Goal: Task Accomplishment & Management: Use online tool/utility

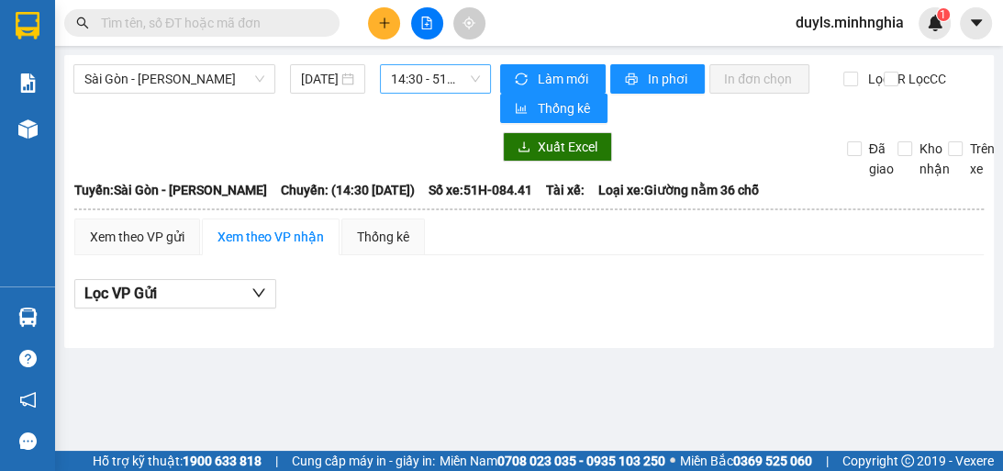
click at [400, 83] on span "14:30 - 51H-084.41" at bounding box center [435, 79] width 89 height 28
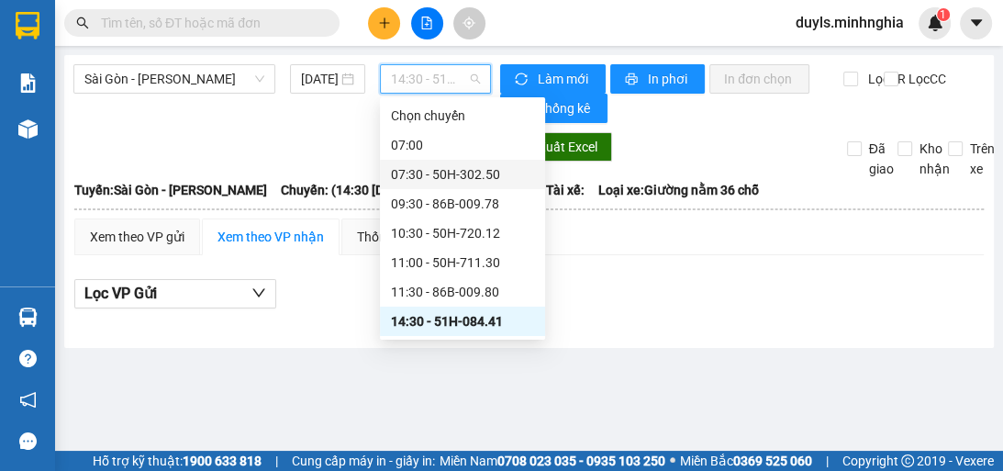
click at [510, 180] on div "07:30 - 50H-302.50" at bounding box center [462, 174] width 143 height 20
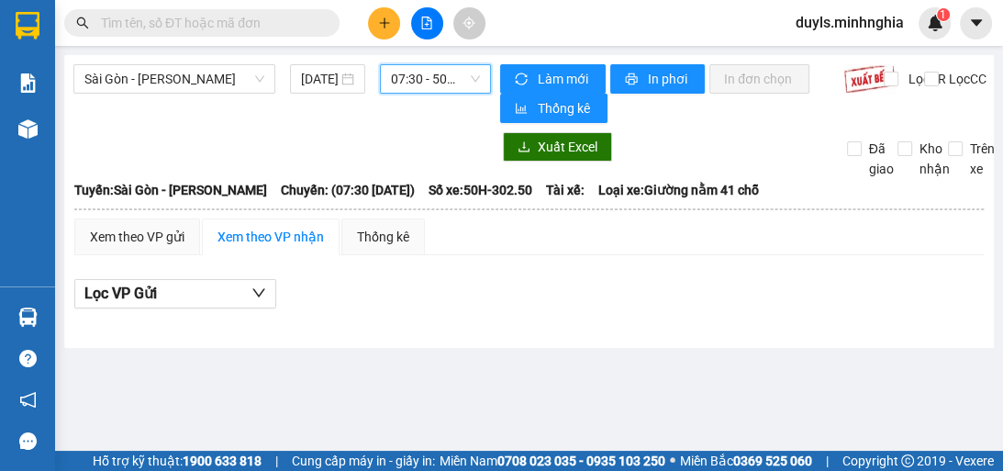
click at [458, 88] on span "07:30 - 50H-302.50" at bounding box center [435, 79] width 89 height 28
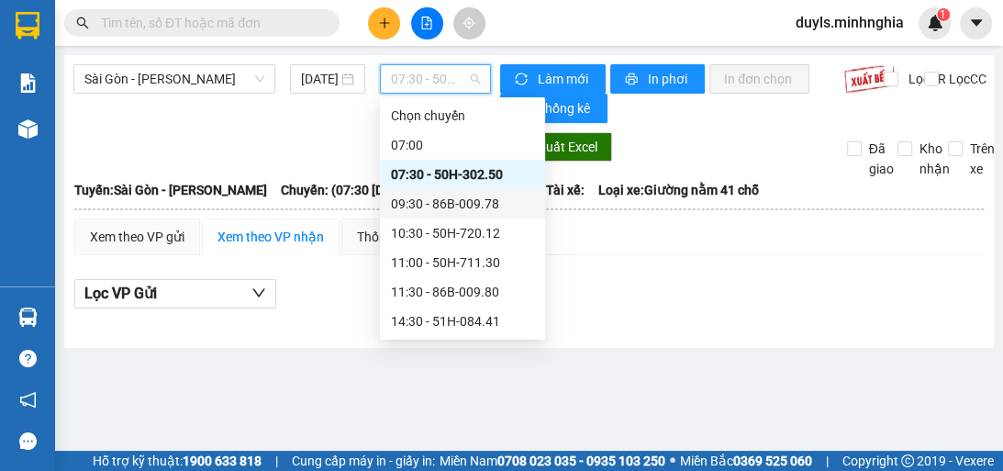
click at [511, 205] on div "09:30 - 86B-009.78" at bounding box center [462, 204] width 143 height 20
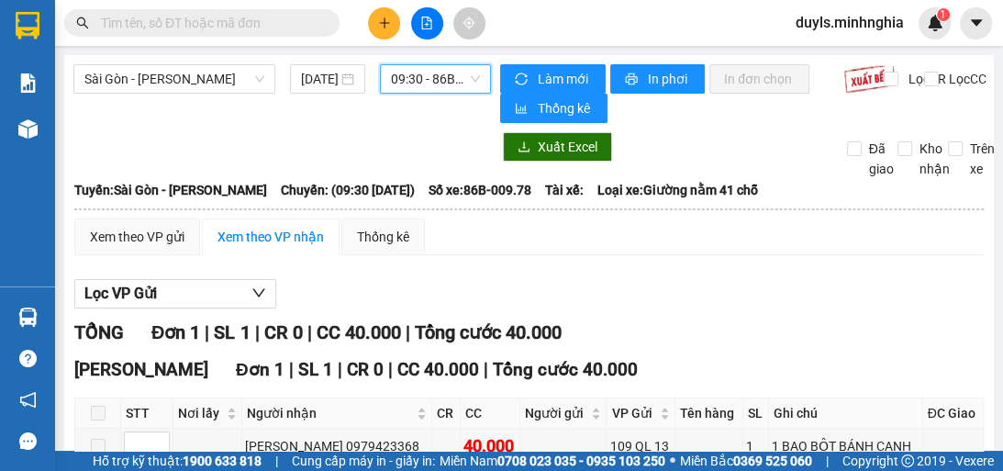
click at [679, 238] on div "Xem theo VP gửi Xem theo VP nhận Thống kê" at bounding box center [528, 236] width 909 height 37
click at [426, 82] on span "09:30 - 86B-009.78" at bounding box center [435, 79] width 89 height 28
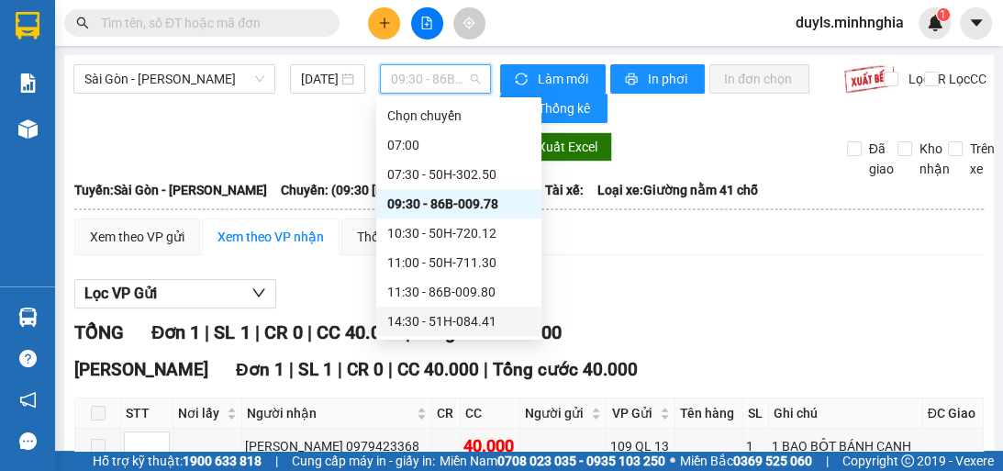
click at [510, 323] on div "14:30 - 51H-084.41" at bounding box center [458, 321] width 143 height 20
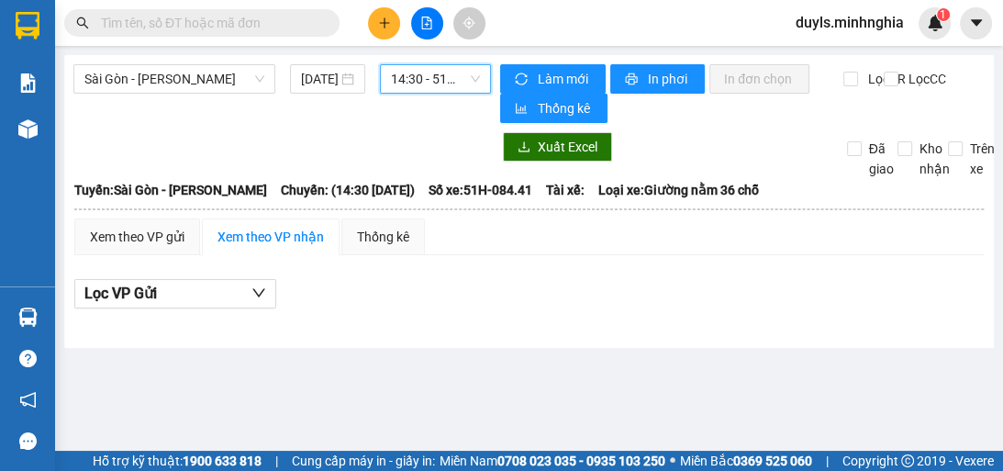
click at [440, 86] on span "14:30 - 51H-084.41" at bounding box center [435, 79] width 89 height 28
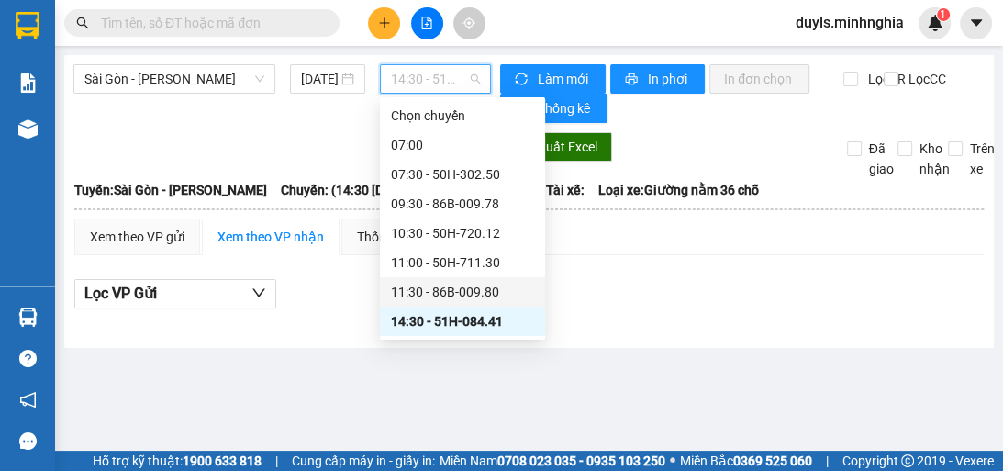
scroll to position [176, 0]
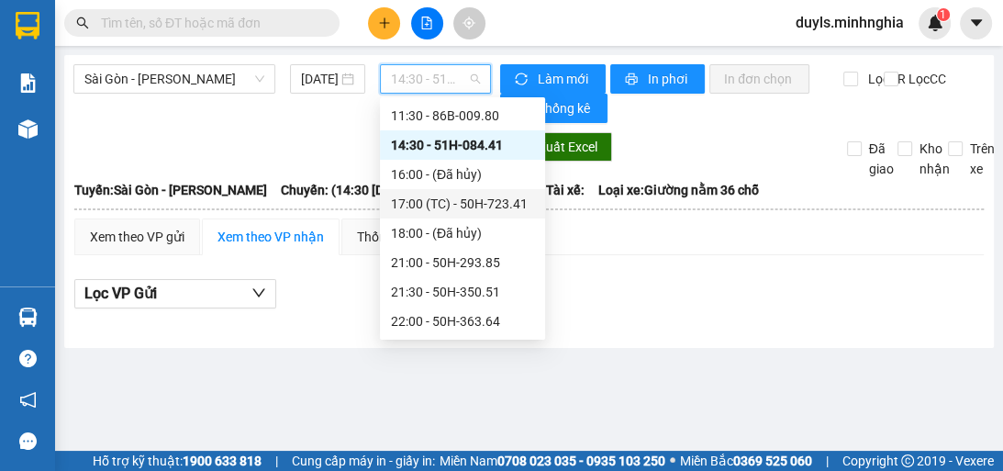
click at [484, 206] on div "17:00 (TC) - 50H-723.41" at bounding box center [462, 204] width 143 height 20
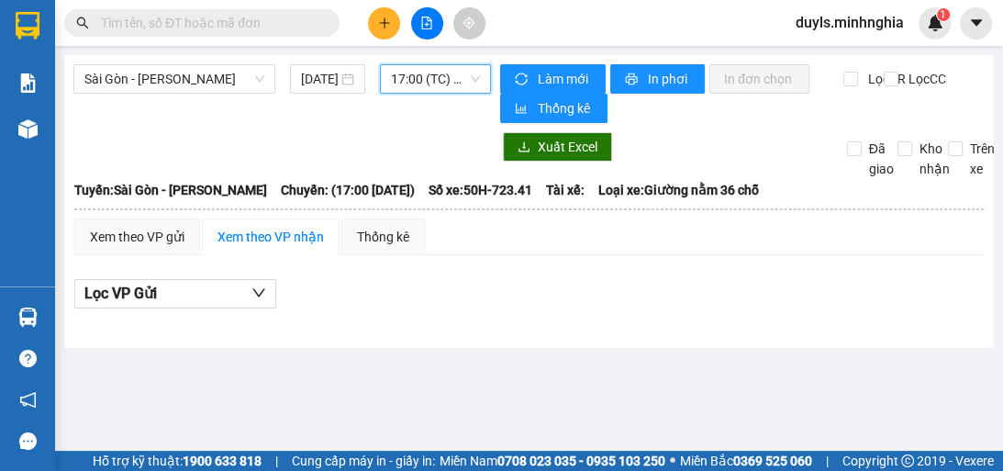
click at [378, 73] on div "17:00 17:00 (TC) - 50H-723.41" at bounding box center [436, 78] width 126 height 29
click at [420, 85] on span "17:00 (TC) - 50H-723.41" at bounding box center [435, 79] width 89 height 28
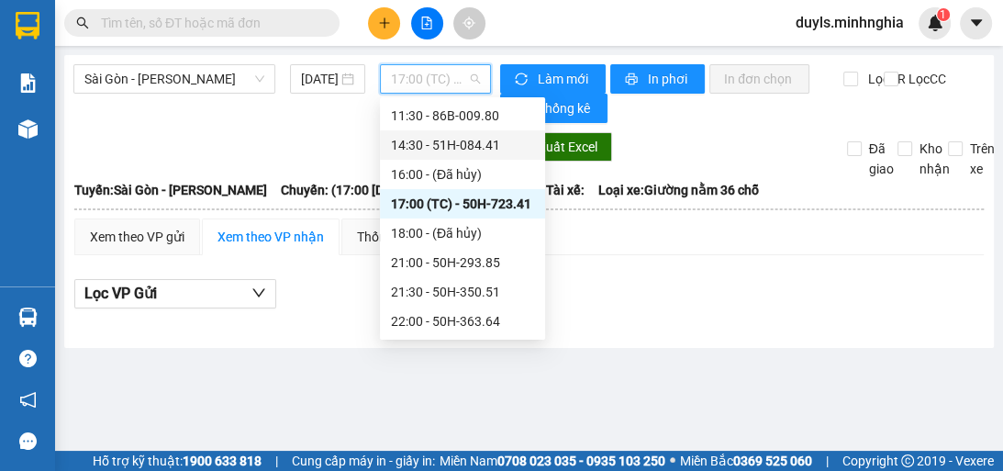
click at [451, 156] on div "14:30 - 51H-084.41" at bounding box center [462, 144] width 165 height 29
